Goal: Information Seeking & Learning: Find specific fact

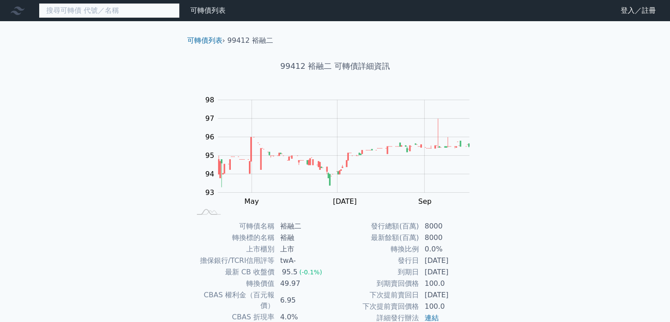
click at [96, 10] on input at bounding box center [109, 10] width 141 height 15
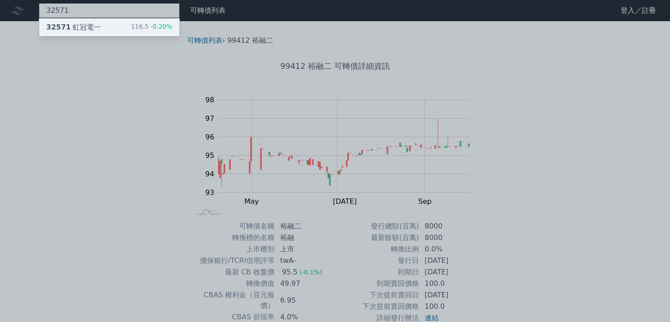
type input "32571"
click at [81, 26] on div "32571 虹冠電一" at bounding box center [73, 27] width 55 height 11
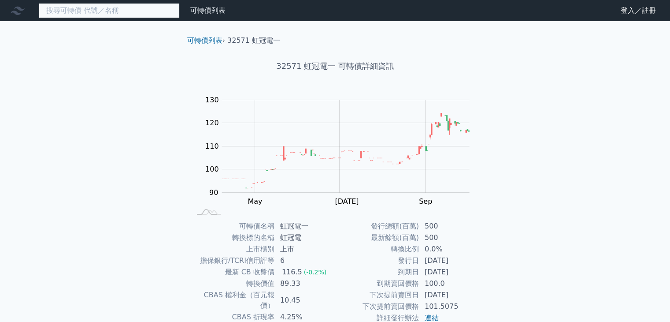
click at [88, 8] on input at bounding box center [109, 10] width 141 height 15
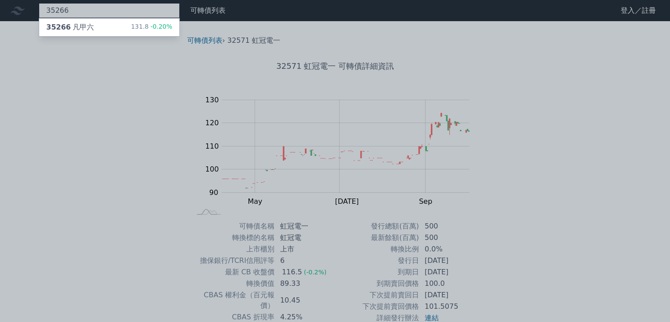
type input "35266"
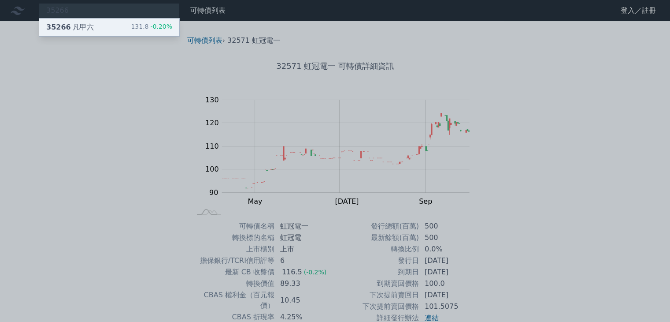
click at [81, 26] on div "35266 凡甲六" at bounding box center [70, 27] width 48 height 11
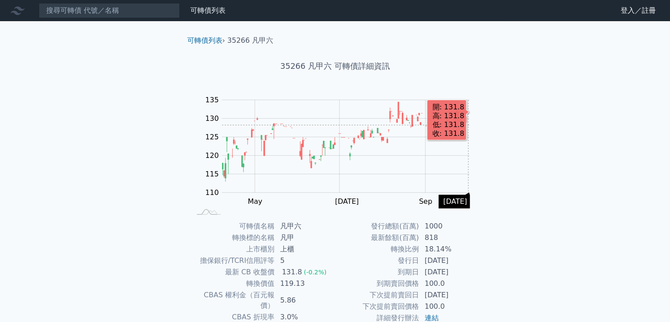
click at [468, 125] on rect "Chart" at bounding box center [346, 146] width 248 height 93
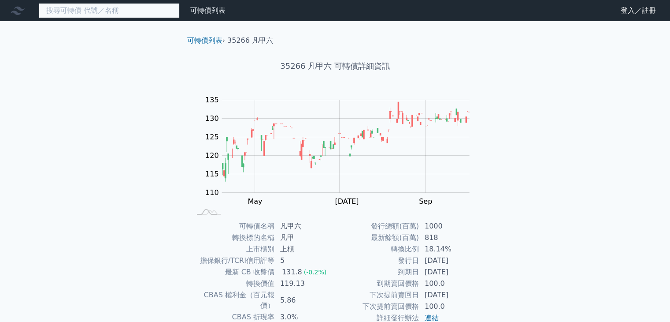
click at [117, 11] on input at bounding box center [109, 10] width 141 height 15
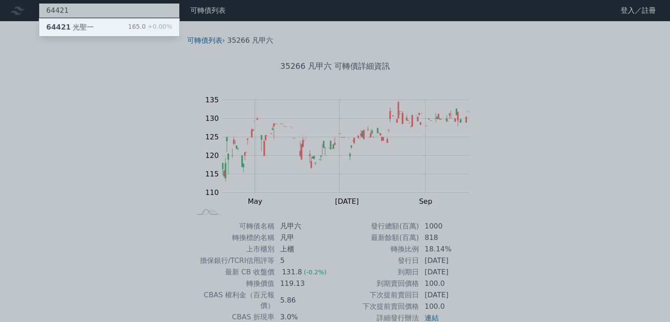
type input "64421"
click at [106, 30] on div "64421 光聖一 165.0 +0.00%" at bounding box center [109, 28] width 140 height 18
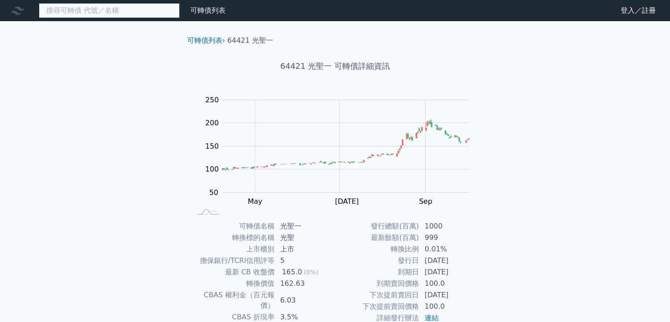
click at [126, 13] on input at bounding box center [109, 10] width 141 height 15
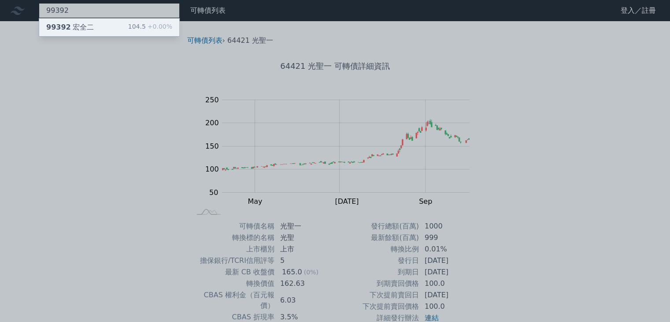
type input "99392"
click at [116, 25] on div "99392 宏全二 104.5 +0.00%" at bounding box center [109, 28] width 140 height 18
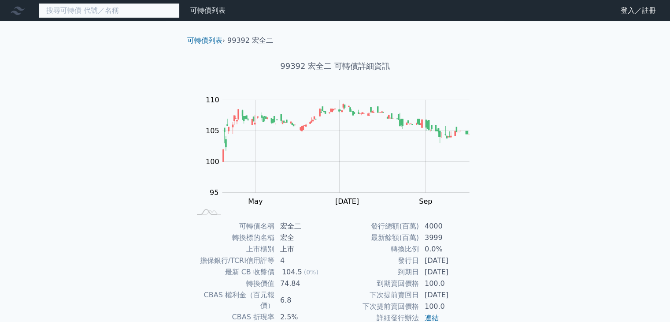
click at [71, 9] on input at bounding box center [109, 10] width 141 height 15
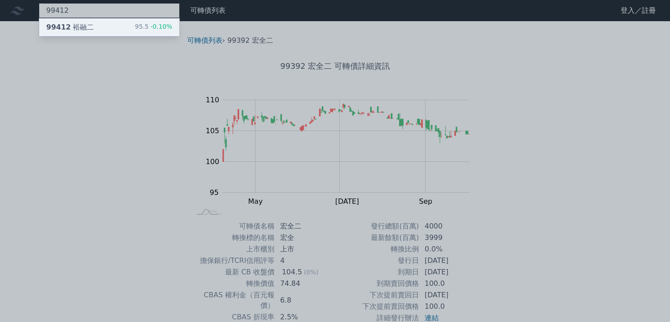
type input "99412"
click at [77, 23] on div "99412 裕融二" at bounding box center [70, 27] width 48 height 11
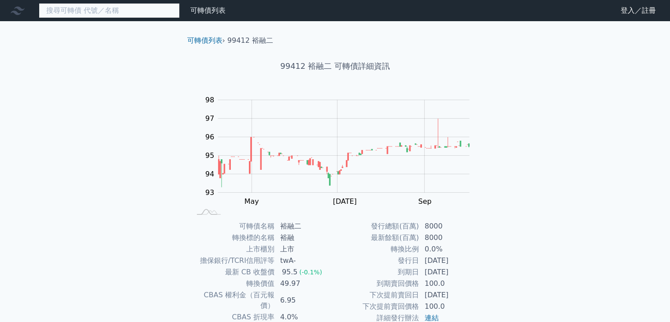
click at [88, 11] on input at bounding box center [109, 10] width 141 height 15
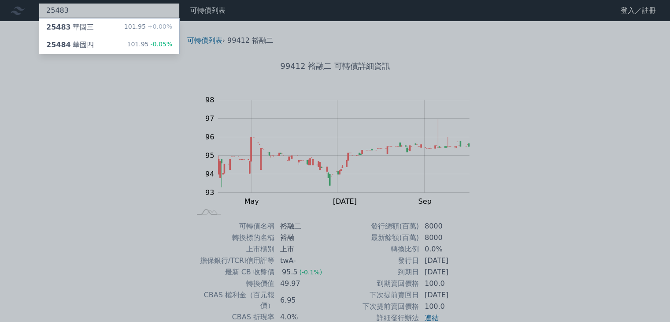
type input "25483"
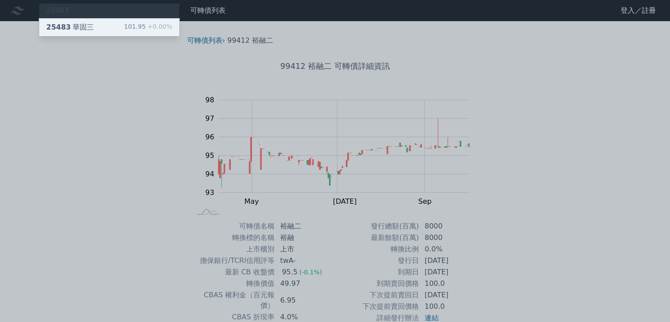
click at [86, 27] on div "25483 華固三" at bounding box center [70, 27] width 48 height 11
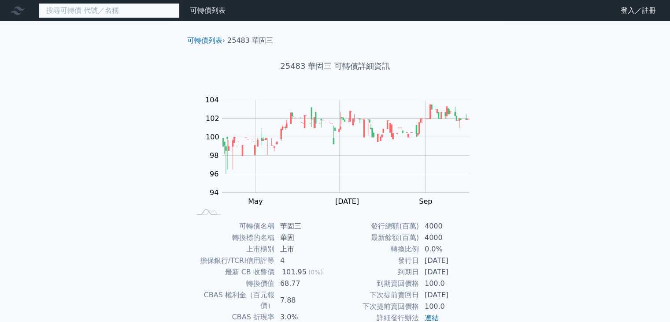
click at [89, 9] on input at bounding box center [109, 10] width 141 height 15
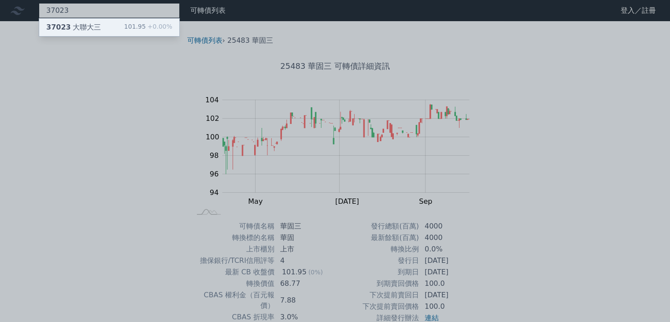
type input "37023"
click at [85, 25] on div "37023 大聯大三" at bounding box center [73, 27] width 55 height 11
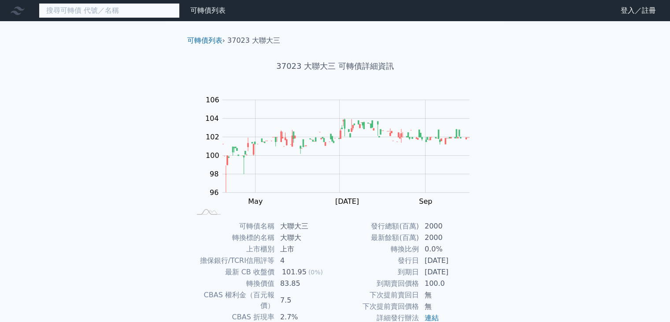
click at [83, 9] on input at bounding box center [109, 10] width 141 height 15
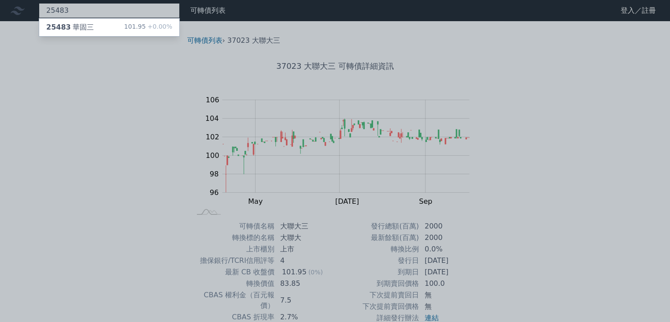
type input "25483"
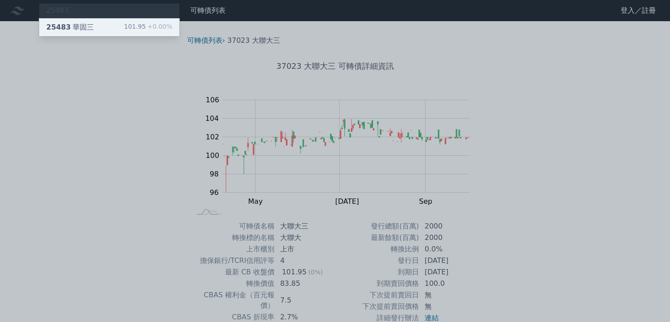
click at [82, 28] on div "25483 華固三" at bounding box center [70, 27] width 48 height 11
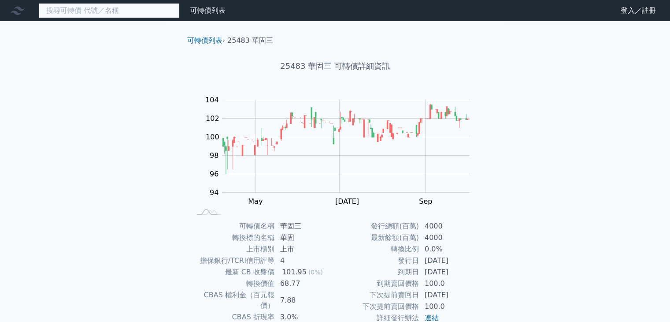
click at [83, 7] on input at bounding box center [109, 10] width 141 height 15
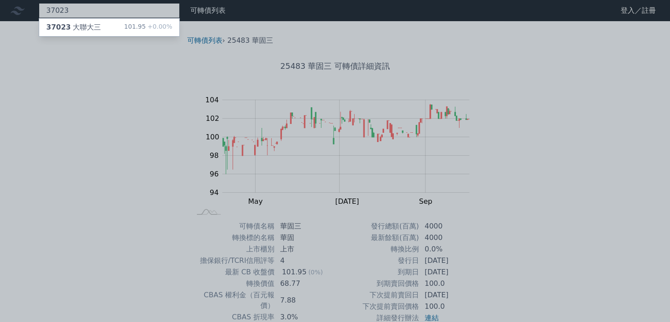
type input "37023"
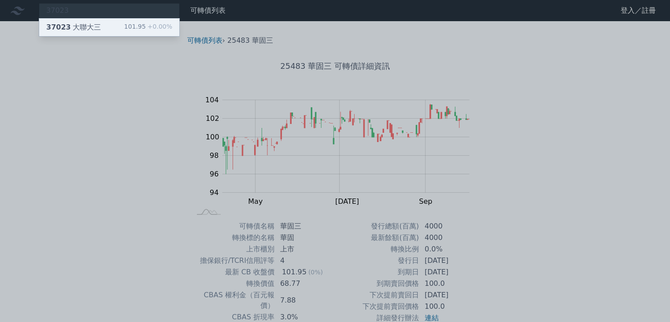
click at [85, 28] on div "37023 大聯大三" at bounding box center [73, 27] width 55 height 11
